Goal: Task Accomplishment & Management: Complete application form

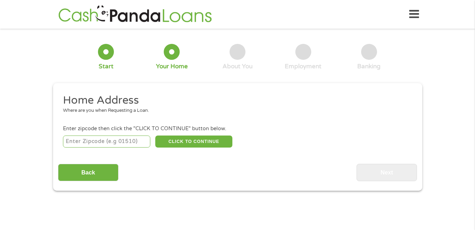
click at [92, 141] on input "number" at bounding box center [106, 141] width 87 height 12
type input "67651"
click at [189, 141] on button "CLICK TO CONTINUE" at bounding box center [193, 141] width 77 height 12
type input "67651"
type input "Natoma"
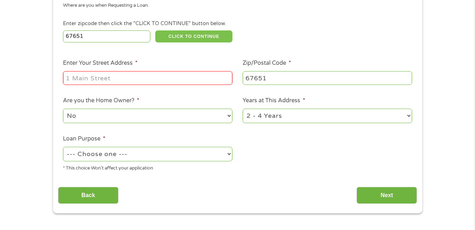
scroll to position [106, 0]
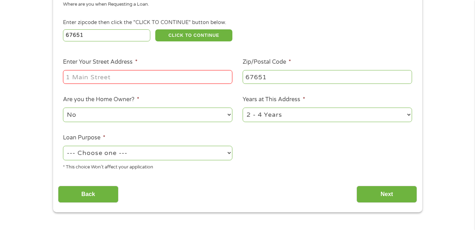
click at [91, 79] on input "Enter Your Street Address *" at bounding box center [147, 76] width 169 height 13
type input "[STREET_ADDRESS]"
click at [228, 114] on select "No Yes" at bounding box center [147, 115] width 169 height 15
select select "yes"
click at [63, 108] on select "No Yes" at bounding box center [147, 115] width 169 height 15
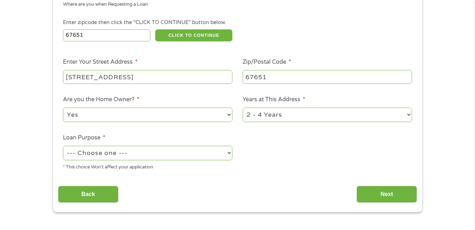
click at [226, 151] on select "--- Choose one --- Pay Bills Debt Consolidation Home Improvement Major Purchase…" at bounding box center [147, 153] width 169 height 15
select select "paybills"
click at [63, 146] on select "--- Choose one --- Pay Bills Debt Consolidation Home Improvement Major Purchase…" at bounding box center [147, 153] width 169 height 15
click at [390, 190] on input "Next" at bounding box center [386, 194] width 60 height 17
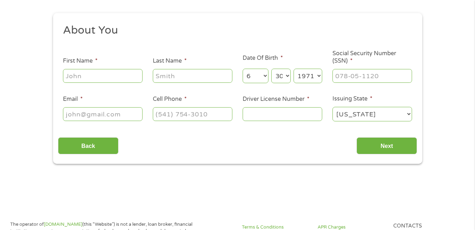
scroll to position [0, 0]
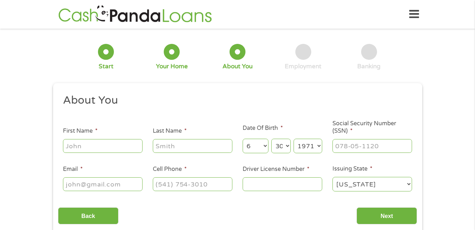
click at [80, 147] on input "First Name *" at bounding box center [103, 145] width 80 height 13
type input "[PERSON_NAME]"
type input "[EMAIL_ADDRESS][DOMAIN_NAME]"
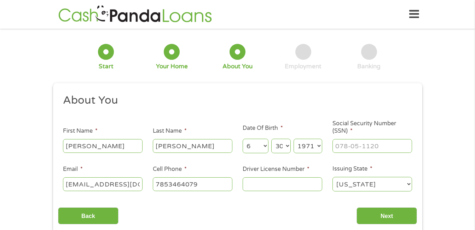
type input "[PHONE_NUMBER]"
click at [261, 145] on select "Month 1 2 3 4 5 6 7 8 9 10 11 12" at bounding box center [256, 146] width 26 height 15
click at [243, 139] on select "Month 1 2 3 4 5 6 7 8 9 10 11 12" at bounding box center [256, 146] width 26 height 15
click at [286, 145] on select "Day 1 2 3 4 5 6 7 8 9 10 11 12 13 14 15 16 17 18 19 20 21 22 23 24 25 26 27 28 …" at bounding box center [280, 146] width 19 height 15
click at [265, 145] on select "Month 1 2 3 4 5 6 7 8 9 10 11 12" at bounding box center [256, 146] width 26 height 15
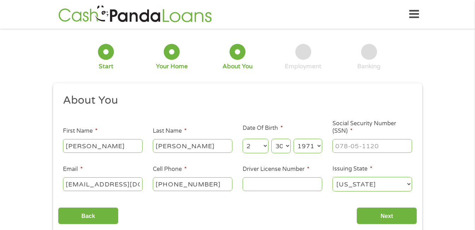
select select "10"
click at [243, 139] on select "Month 1 2 3 4 5 6 7 8 9 10 11 12" at bounding box center [256, 146] width 26 height 15
click at [287, 145] on select "Day 1 2 3 4 5 6 7 8 9 10 11 12 13 14 15 16 17 18 19 20 21 22 23 24 25 26 27 28 …" at bounding box center [280, 146] width 19 height 15
select select "2"
click at [271, 139] on select "Day 1 2 3 4 5 6 7 8 9 10 11 12 13 14 15 16 17 18 19 20 21 22 23 24 25 26 27 28 …" at bounding box center [280, 146] width 19 height 15
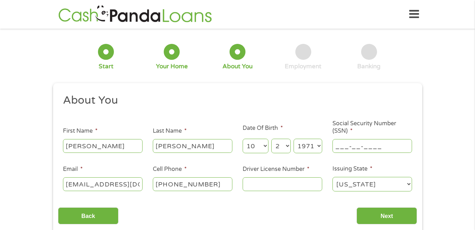
click at [349, 145] on input "___-__-____" at bounding box center [372, 145] width 80 height 13
type input "510-78-9560"
click at [258, 183] on input "Driver License Number *" at bounding box center [283, 183] width 80 height 13
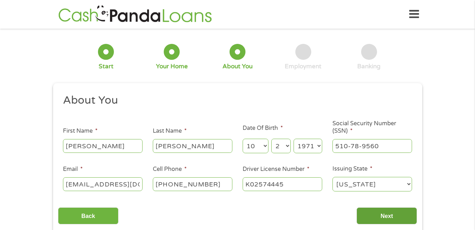
type input "K02574445"
click at [382, 215] on input "Next" at bounding box center [386, 215] width 60 height 17
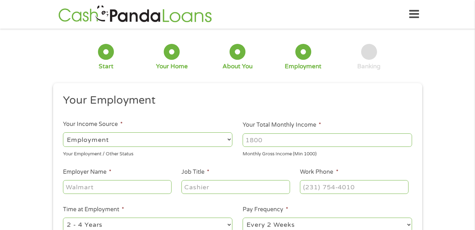
scroll to position [3, 3]
click at [231, 138] on select "--- Choose one --- Employment [DEMOGRAPHIC_DATA] Benefits" at bounding box center [147, 139] width 169 height 15
select select "benefits"
click at [63, 132] on select "--- Choose one --- Employment [DEMOGRAPHIC_DATA] Benefits" at bounding box center [147, 139] width 169 height 15
type input "Other"
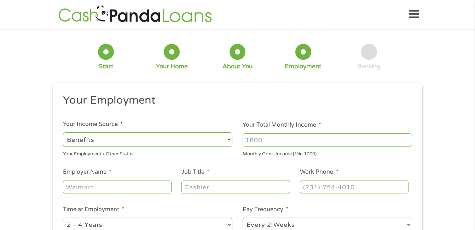
type input "[PHONE_NUMBER]"
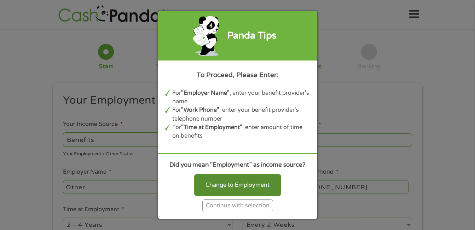
click at [236, 184] on div "Change to Employment" at bounding box center [237, 185] width 87 height 22
select select "fullTime"
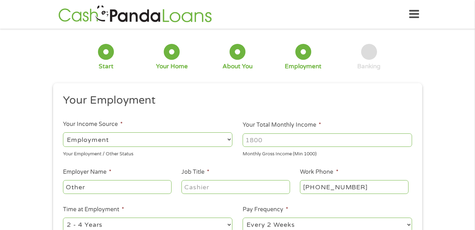
click at [104, 189] on input "Other" at bounding box center [117, 186] width 108 height 13
click at [207, 188] on input "Job Title *" at bounding box center [235, 186] width 108 height 13
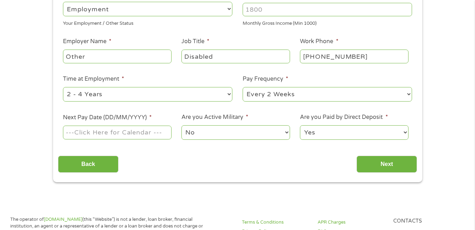
scroll to position [141, 0]
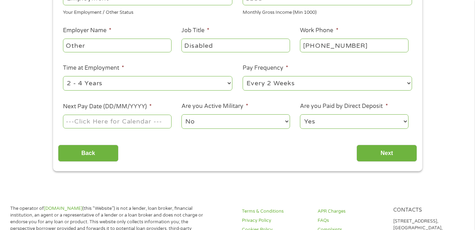
type input "Disabled"
click at [228, 83] on select "--- Choose one --- 1 Year or less 1 - 2 Years 2 - 4 Years Over 4 Years" at bounding box center [147, 83] width 169 height 15
select select "60months"
click at [63, 76] on select "--- Choose one --- 1 Year or less 1 - 2 Years 2 - 4 Years Over 4 Years" at bounding box center [147, 83] width 169 height 15
click at [408, 85] on select "--- Choose one --- Every 2 Weeks Every Week Monthly Semi-Monthly" at bounding box center [327, 83] width 169 height 15
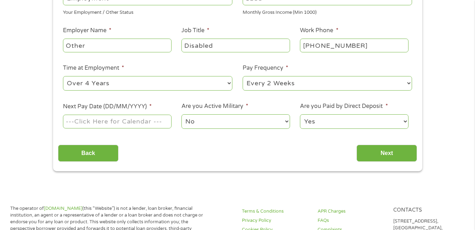
select select "monthly"
click at [243, 76] on select "--- Choose one --- Every 2 Weeks Every Week Monthly Semi-Monthly" at bounding box center [327, 83] width 169 height 15
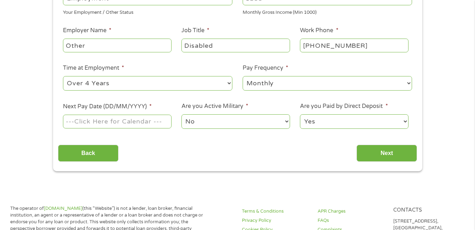
click at [147, 124] on input "Next Pay Date (DD/MM/YYYY) *" at bounding box center [117, 121] width 108 height 13
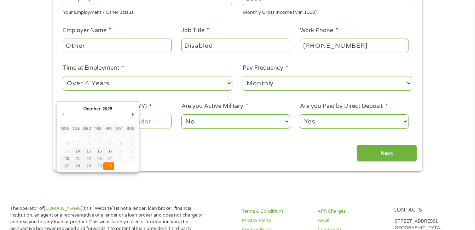
type input "[DATE]"
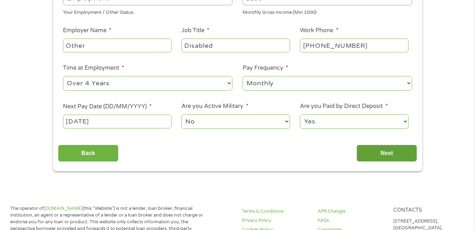
click at [385, 154] on input "Next" at bounding box center [386, 153] width 60 height 17
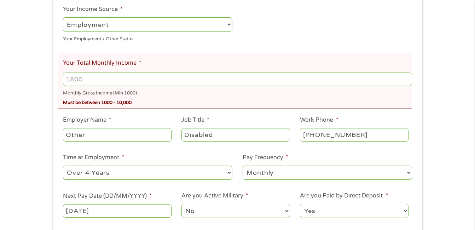
click at [123, 80] on input "Your Total Monthly Income *" at bounding box center [237, 79] width 349 height 13
type input "1480"
click at [164, 92] on div "Monthly Gross Income (Min 1000)" at bounding box center [237, 92] width 349 height 10
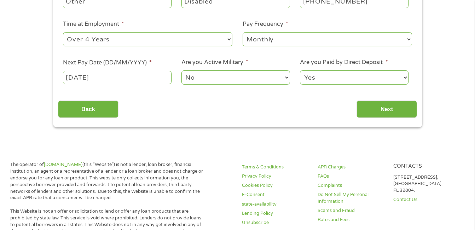
scroll to position [283, 0]
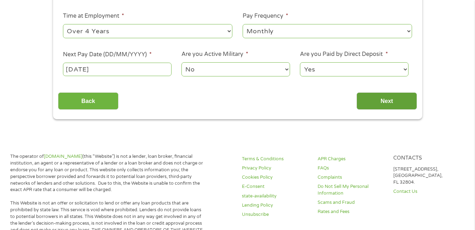
click at [389, 104] on input "Next" at bounding box center [386, 100] width 60 height 17
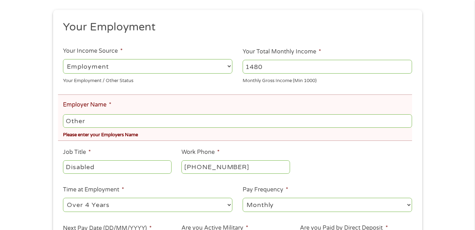
scroll to position [141, 0]
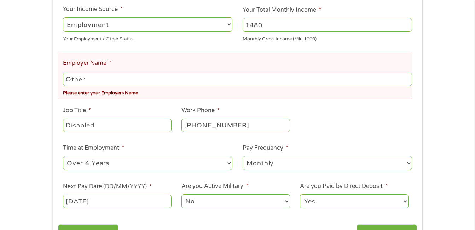
drag, startPoint x: 89, startPoint y: 77, endPoint x: 33, endPoint y: 76, distance: 55.9
click at [33, 76] on div "There was a problem with your submission. Please review the fields below. 1 Sta…" at bounding box center [237, 71] width 475 height 359
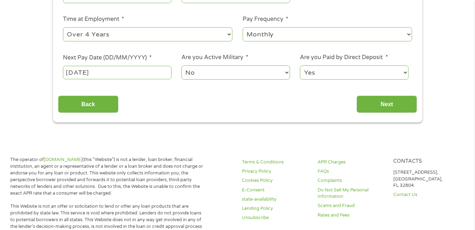
scroll to position [283, 0]
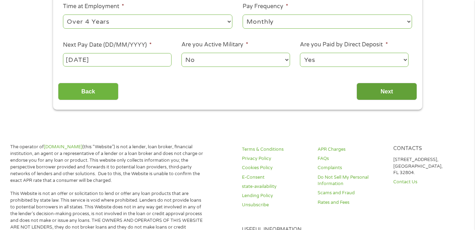
type input "SSDI"
click at [387, 93] on input "Next" at bounding box center [386, 91] width 60 height 17
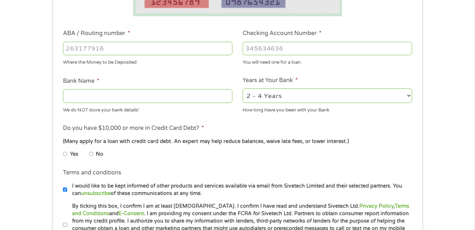
scroll to position [177, 0]
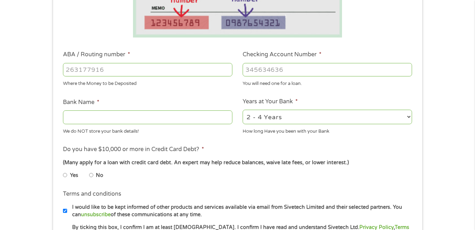
click at [88, 68] on input "ABA / Routing number *" at bounding box center [147, 69] width 169 height 13
type input "101102768"
type input "FIRST STATE BANK"
type input "101102768"
click at [259, 72] on input "Checking Account Number *" at bounding box center [327, 69] width 169 height 13
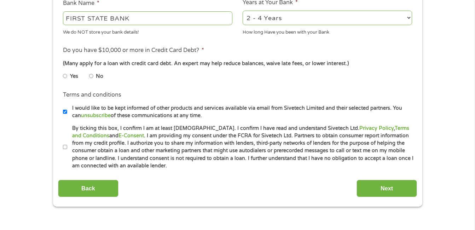
scroll to position [283, 0]
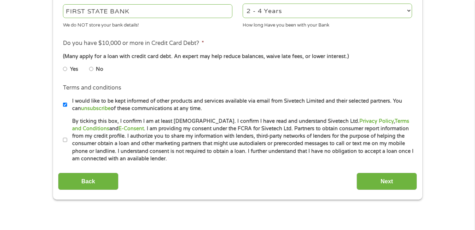
type input "1665553"
click at [92, 69] on input "No" at bounding box center [91, 68] width 4 height 11
radio input "true"
click at [361, 178] on input "Next" at bounding box center [386, 181] width 60 height 17
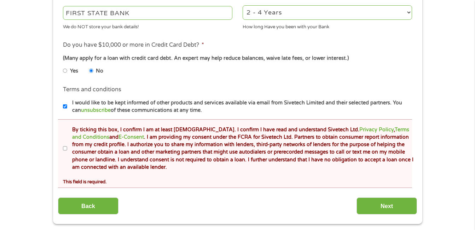
scroll to position [318, 0]
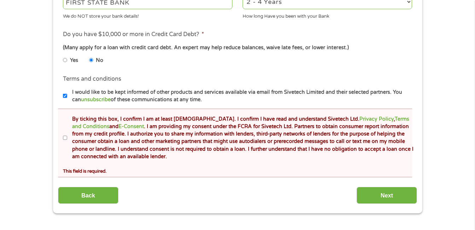
click at [66, 135] on input "By ticking this box, I confirm I am at least [DEMOGRAPHIC_DATA]. I confirm I ha…" at bounding box center [65, 137] width 4 height 11
checkbox input "true"
click at [383, 190] on input "Next" at bounding box center [386, 195] width 60 height 17
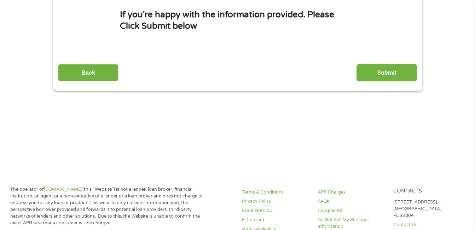
scroll to position [0, 0]
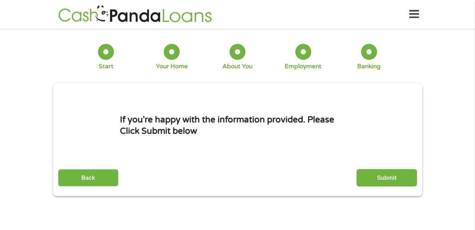
click at [381, 177] on input "Submit" at bounding box center [386, 177] width 60 height 17
